Goal: Information Seeking & Learning: Learn about a topic

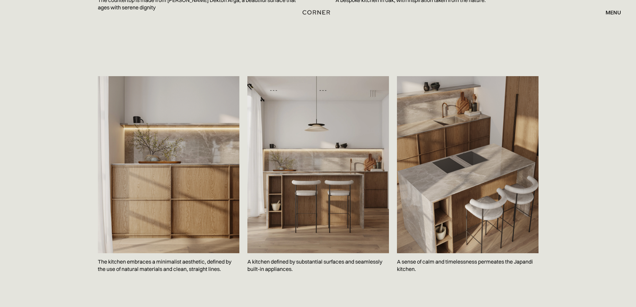
scroll to position [1035, 0]
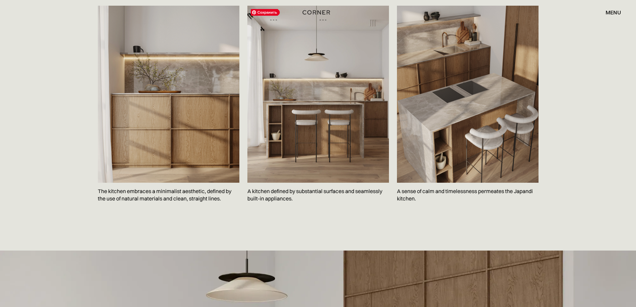
click at [329, 138] on img at bounding box center [318, 94] width 142 height 177
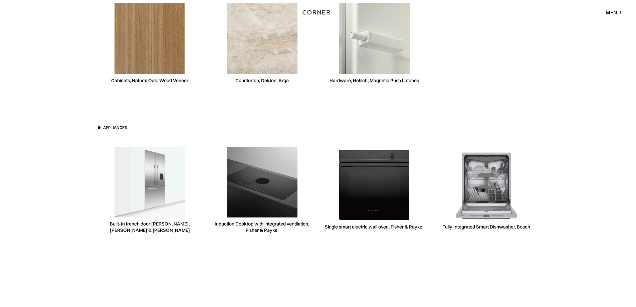
scroll to position [1903, 0]
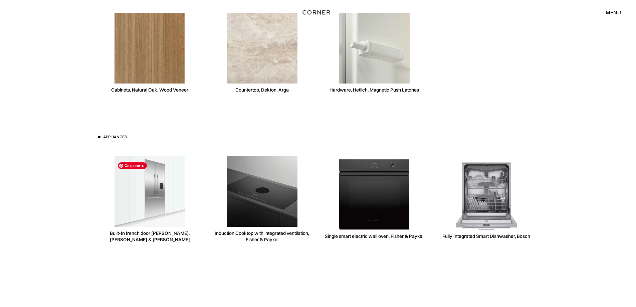
click at [159, 222] on img at bounding box center [149, 191] width 71 height 71
click at [159, 236] on div "Built-In french door [PERSON_NAME], [PERSON_NAME] & [PERSON_NAME]" at bounding box center [150, 236] width 104 height 13
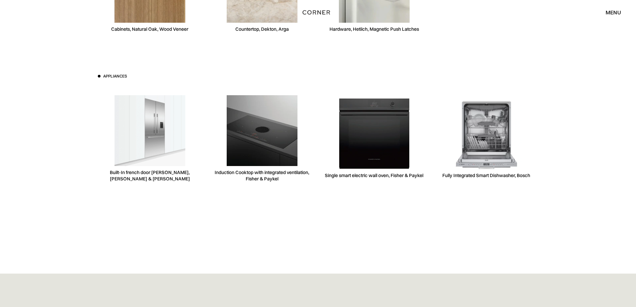
scroll to position [1969, 0]
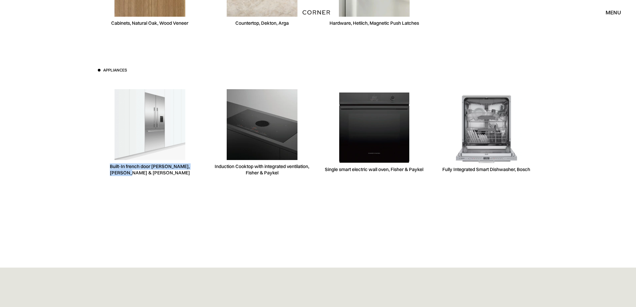
drag, startPoint x: 120, startPoint y: 173, endPoint x: 196, endPoint y: 171, distance: 76.1
click at [196, 171] on div "Built-In french door [PERSON_NAME], [PERSON_NAME] & [PERSON_NAME]" at bounding box center [150, 132] width 104 height 103
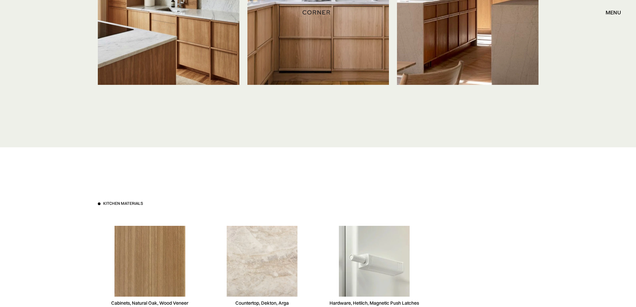
scroll to position [1536, 0]
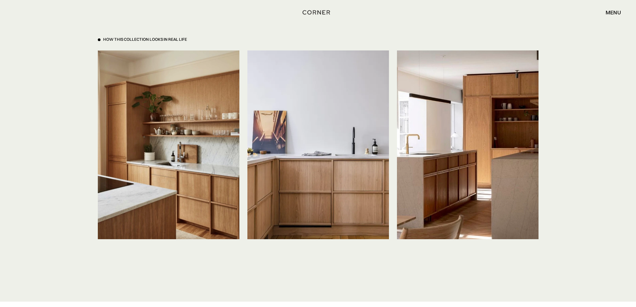
click at [581, 129] on div "How This Collection looks in real life Сохранить Сохранить Сохранить" at bounding box center [318, 142] width 636 height 318
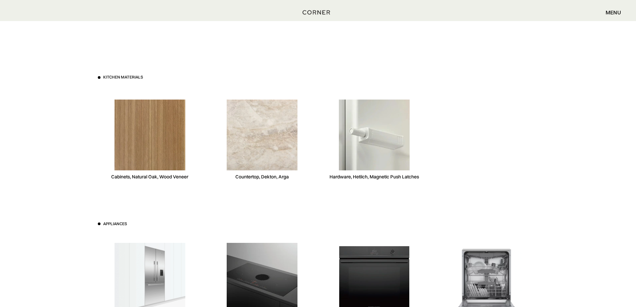
scroll to position [1869, 0]
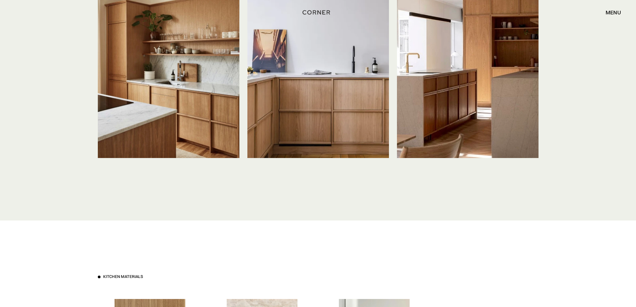
drag, startPoint x: 93, startPoint y: 177, endPoint x: 93, endPoint y: 131, distance: 46.1
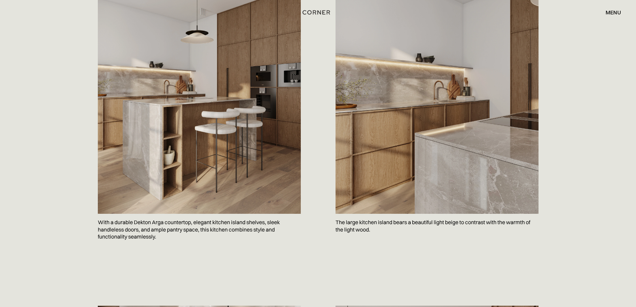
scroll to position [402, 0]
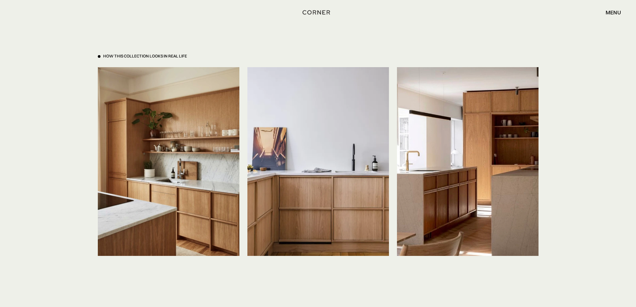
drag, startPoint x: 45, startPoint y: 132, endPoint x: 34, endPoint y: 190, distance: 59.7
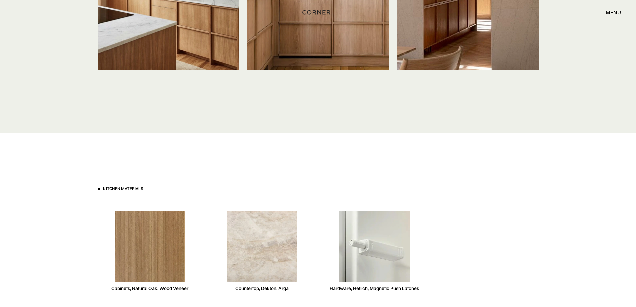
scroll to position [1715, 0]
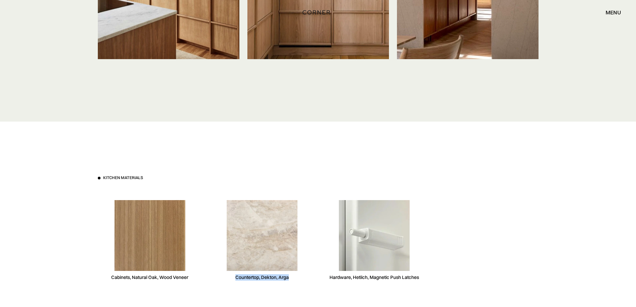
drag, startPoint x: 290, startPoint y: 278, endPoint x: 233, endPoint y: 276, distance: 57.4
click at [233, 276] on div "Countertop, Dekton, Arga" at bounding box center [262, 240] width 104 height 103
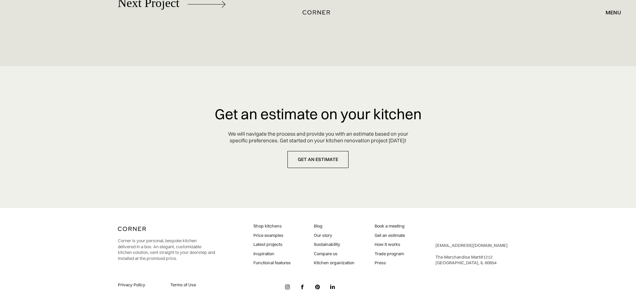
scroll to position [3063, 0]
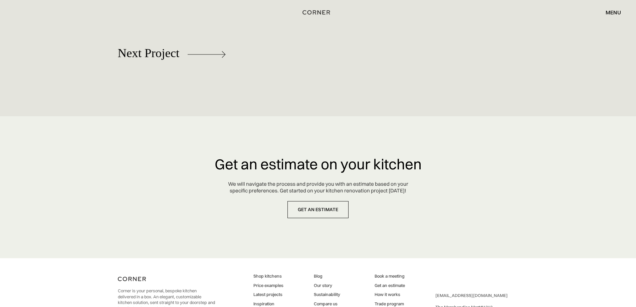
drag, startPoint x: 568, startPoint y: 251, endPoint x: 561, endPoint y: 209, distance: 43.3
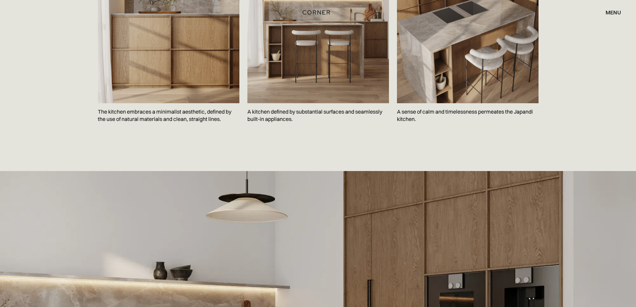
scroll to position [0, 0]
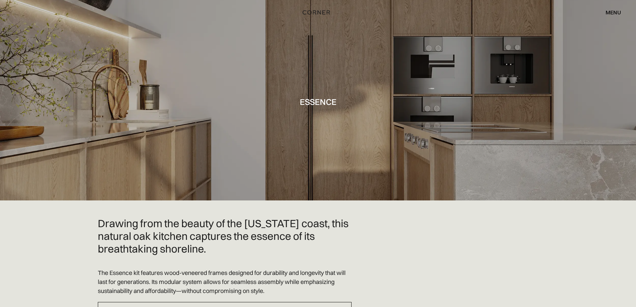
drag, startPoint x: 144, startPoint y: 206, endPoint x: 167, endPoint y: 32, distance: 174.7
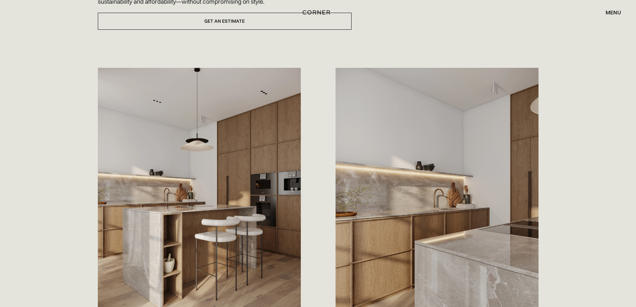
scroll to position [300, 0]
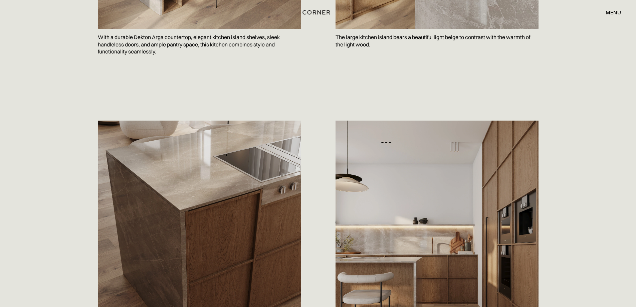
drag, startPoint x: 80, startPoint y: 91, endPoint x: 314, endPoint y: 23, distance: 243.1
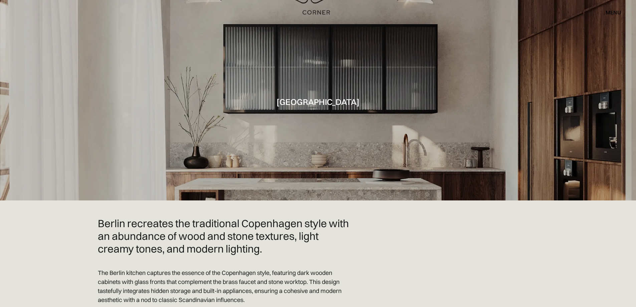
drag, startPoint x: 359, startPoint y: 131, endPoint x: 371, endPoint y: -40, distance: 172.0
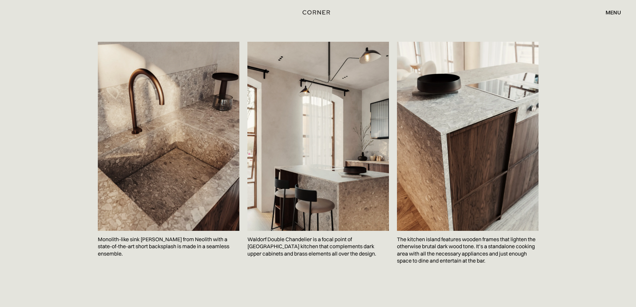
scroll to position [1035, 0]
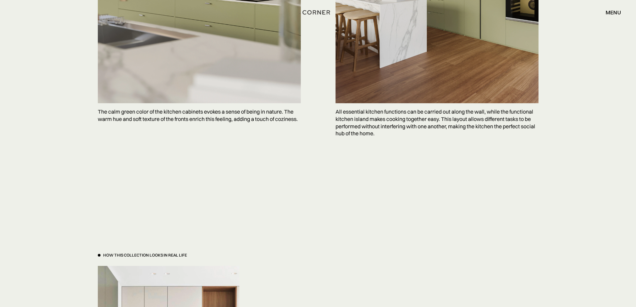
scroll to position [1936, 0]
